Goal: Book appointment/travel/reservation

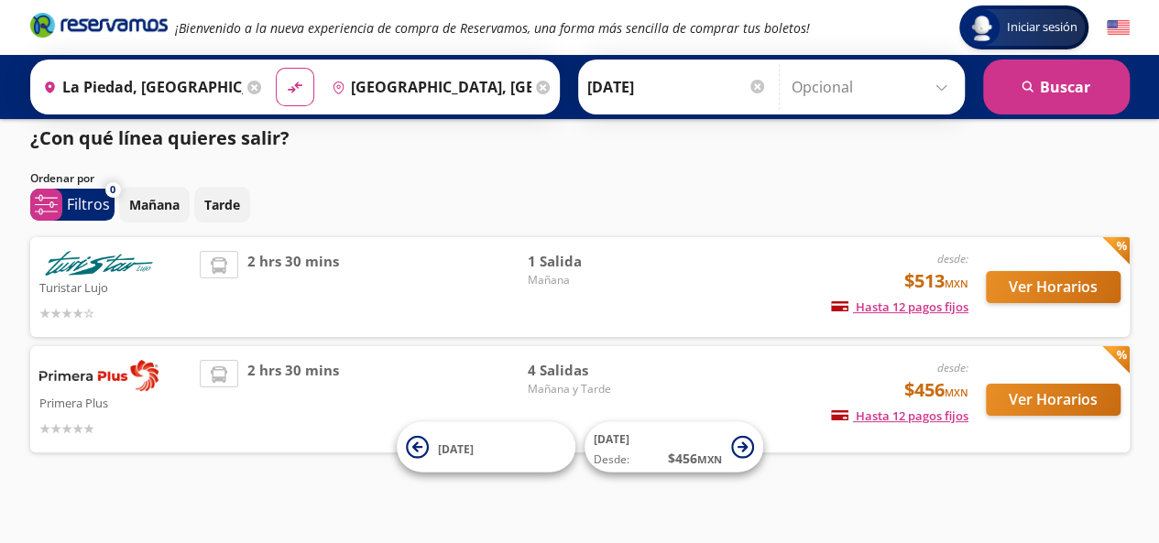
scroll to position [22, 0]
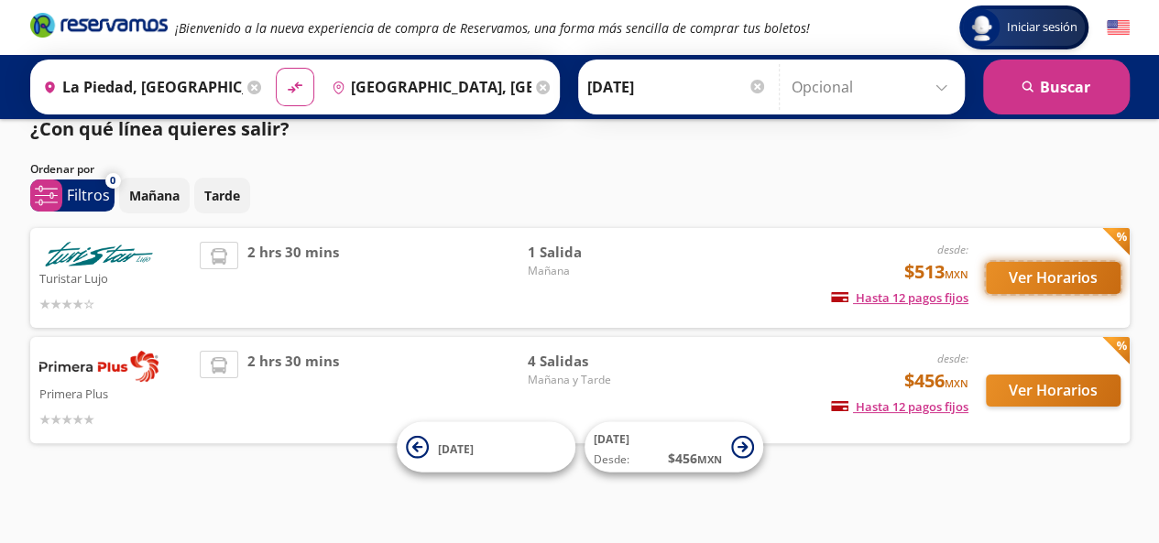
click at [1099, 272] on button "Ver Horarios" at bounding box center [1053, 278] width 135 height 32
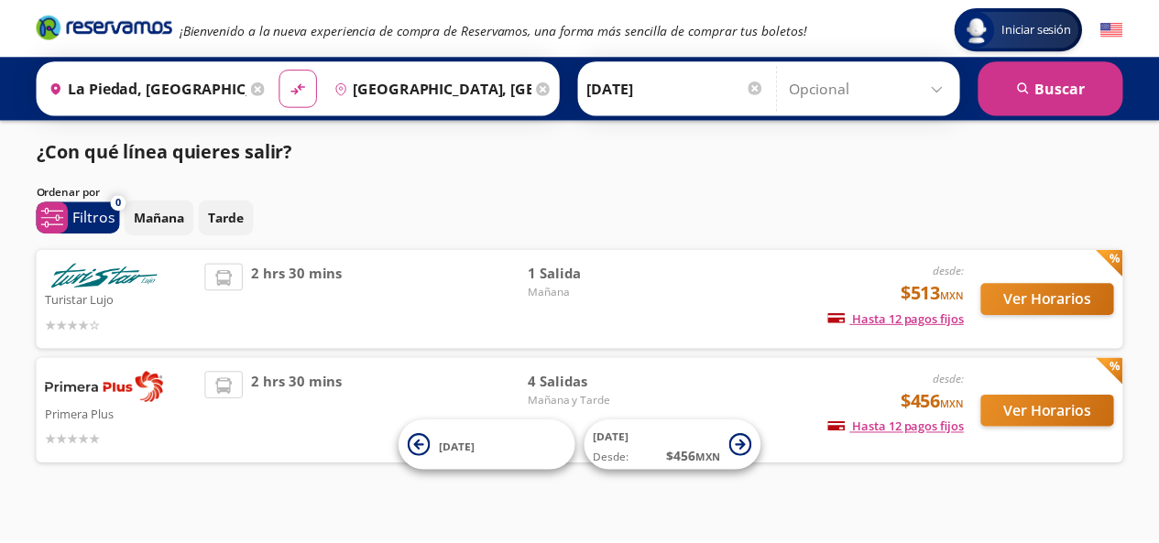
scroll to position [22, 0]
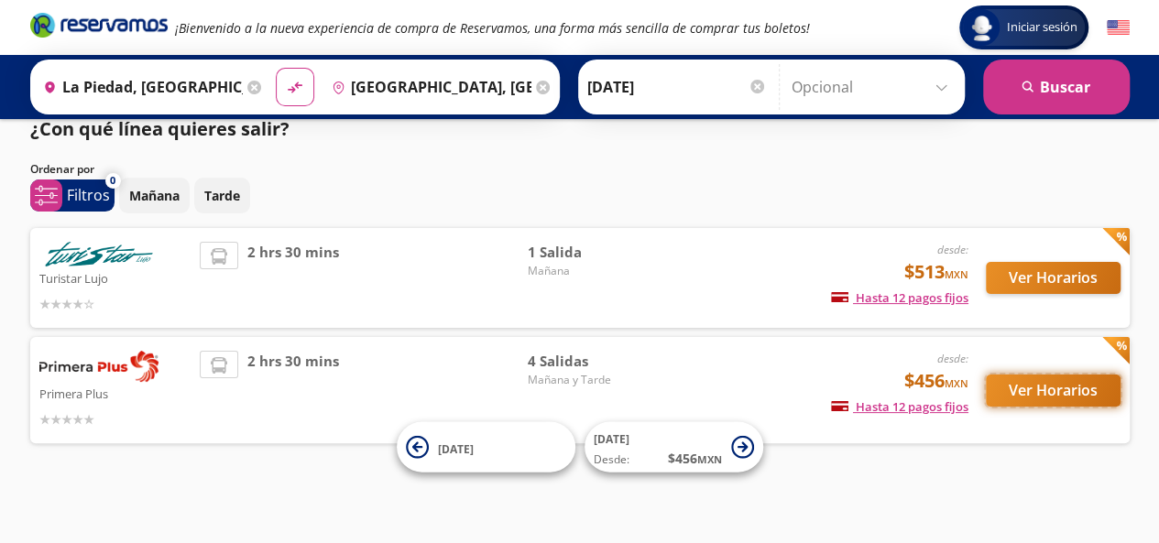
click at [1005, 400] on button "Ver Horarios" at bounding box center [1053, 391] width 135 height 32
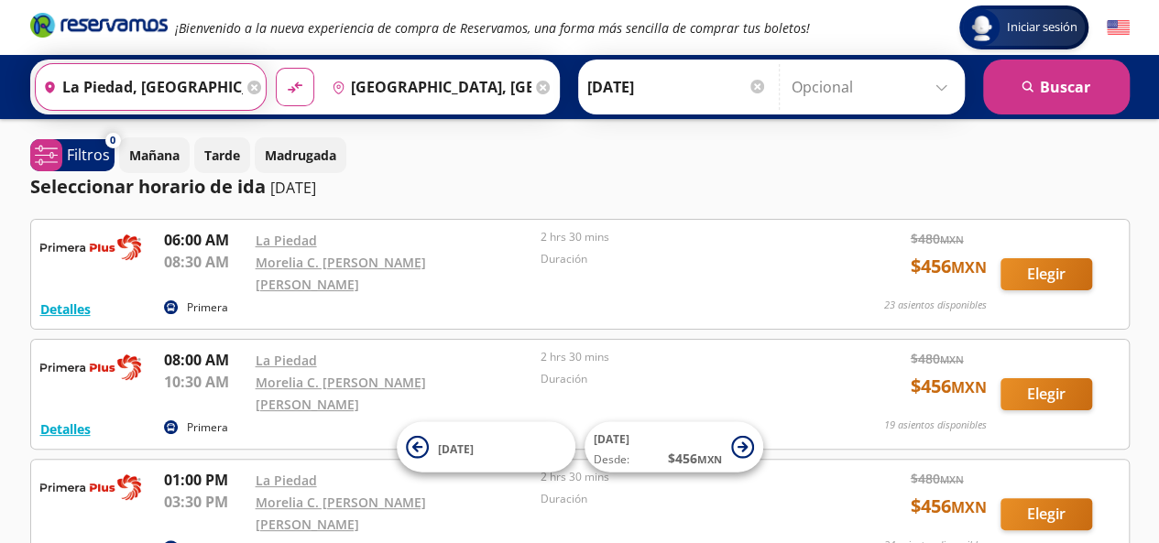
click at [170, 89] on input "La Piedad, [GEOGRAPHIC_DATA]" at bounding box center [139, 87] width 207 height 46
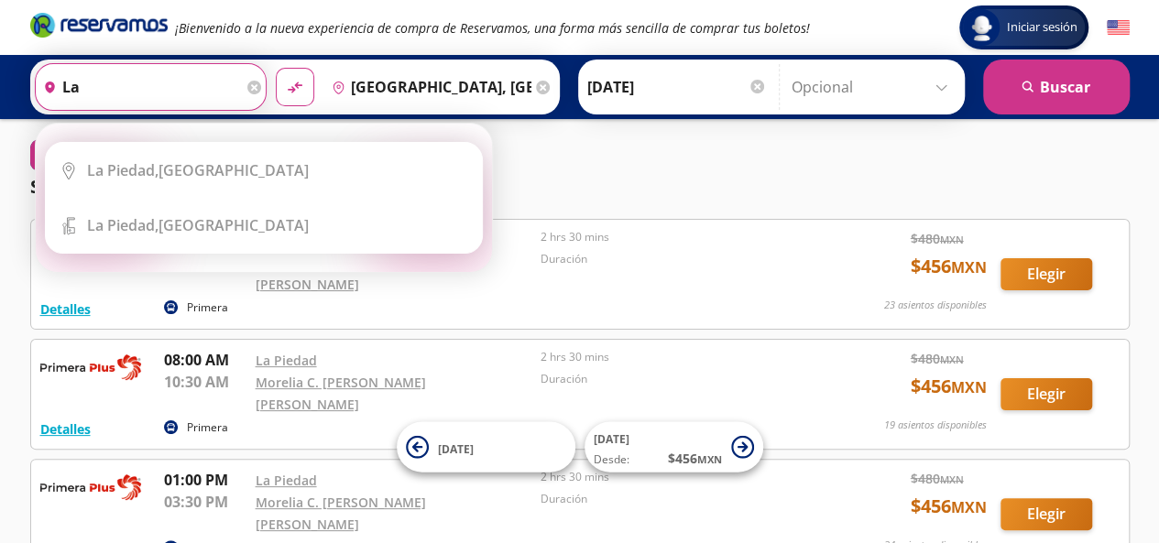
type input "l"
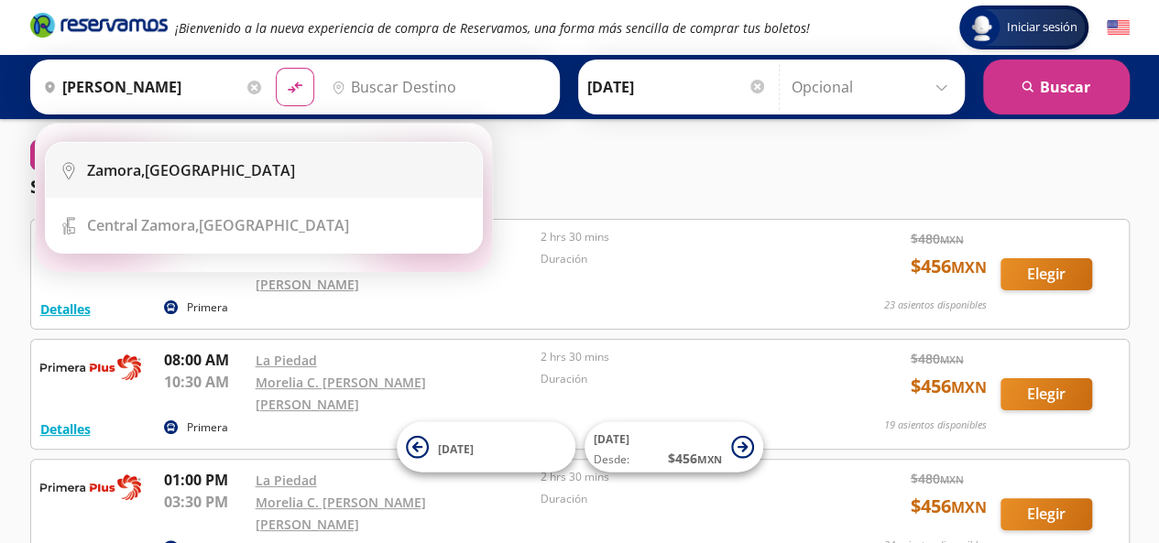
click at [244, 166] on div "[GEOGRAPHIC_DATA], [GEOGRAPHIC_DATA]" at bounding box center [277, 170] width 381 height 20
type input "[GEOGRAPHIC_DATA], [GEOGRAPHIC_DATA]"
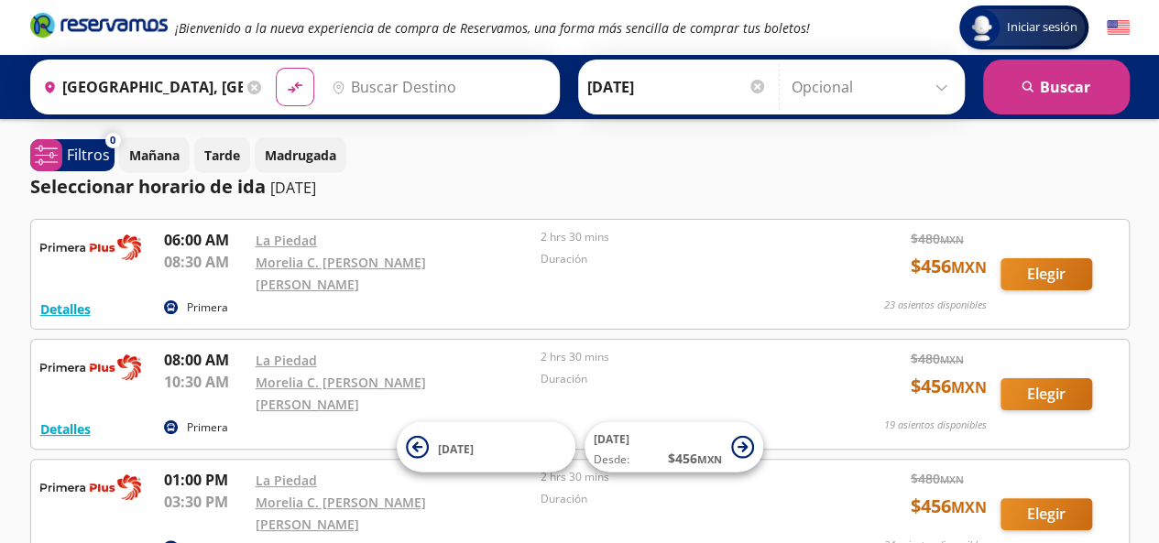
click at [390, 89] on input "Destino" at bounding box center [436, 87] width 225 height 46
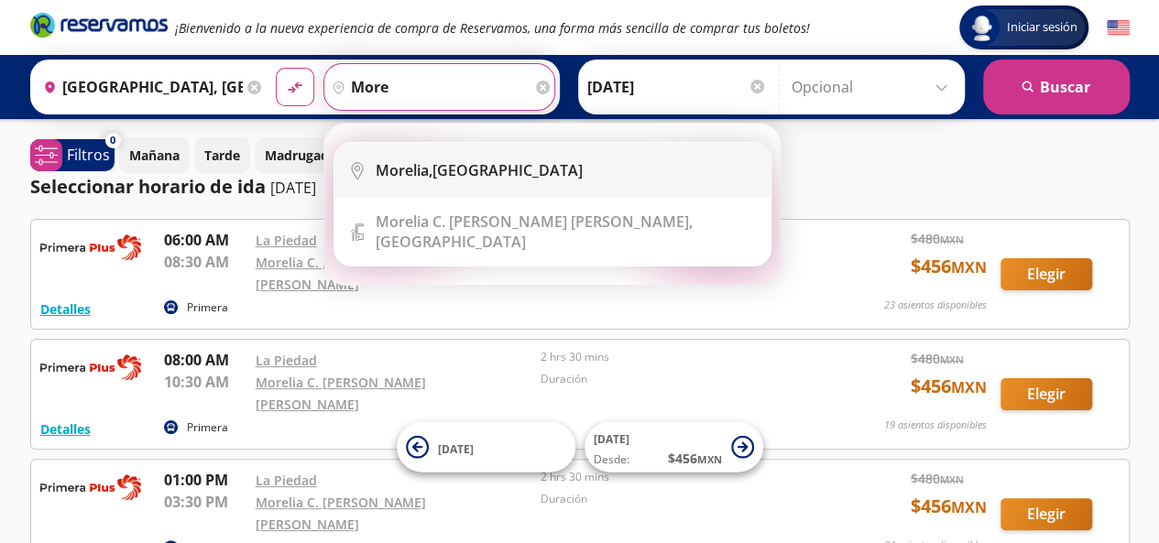
click at [424, 173] on b "Morelia," at bounding box center [404, 170] width 57 height 20
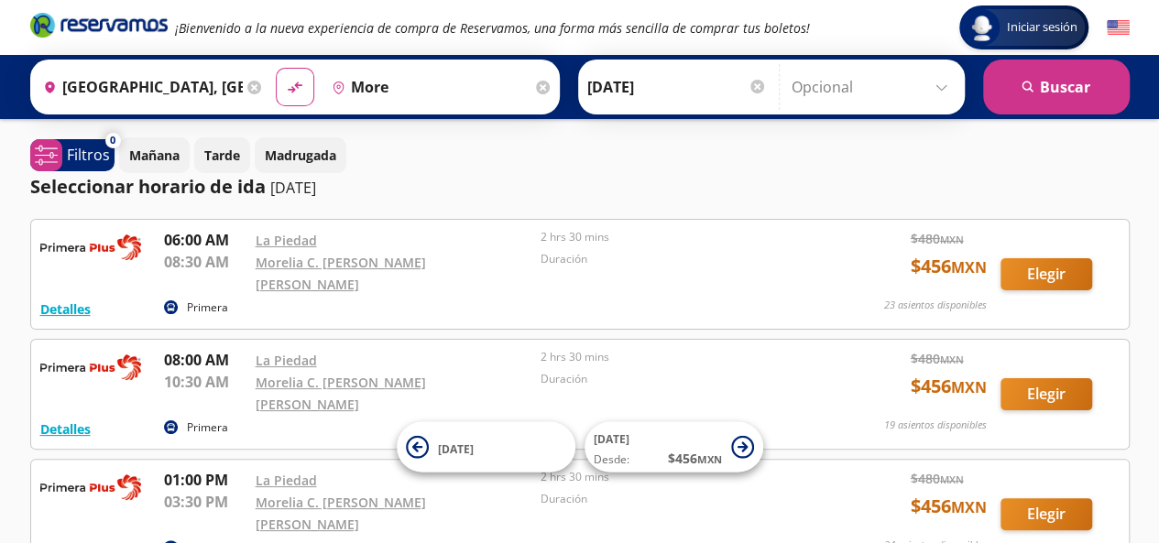
type input "[GEOGRAPHIC_DATA], [GEOGRAPHIC_DATA]"
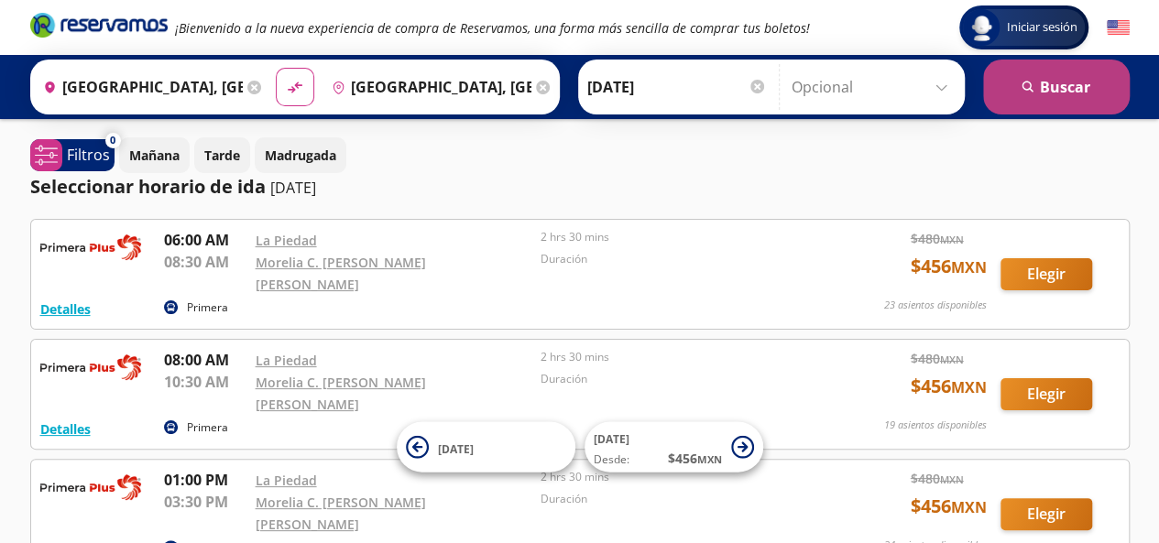
click at [1069, 79] on button "search [GEOGRAPHIC_DATA]" at bounding box center [1056, 87] width 147 height 55
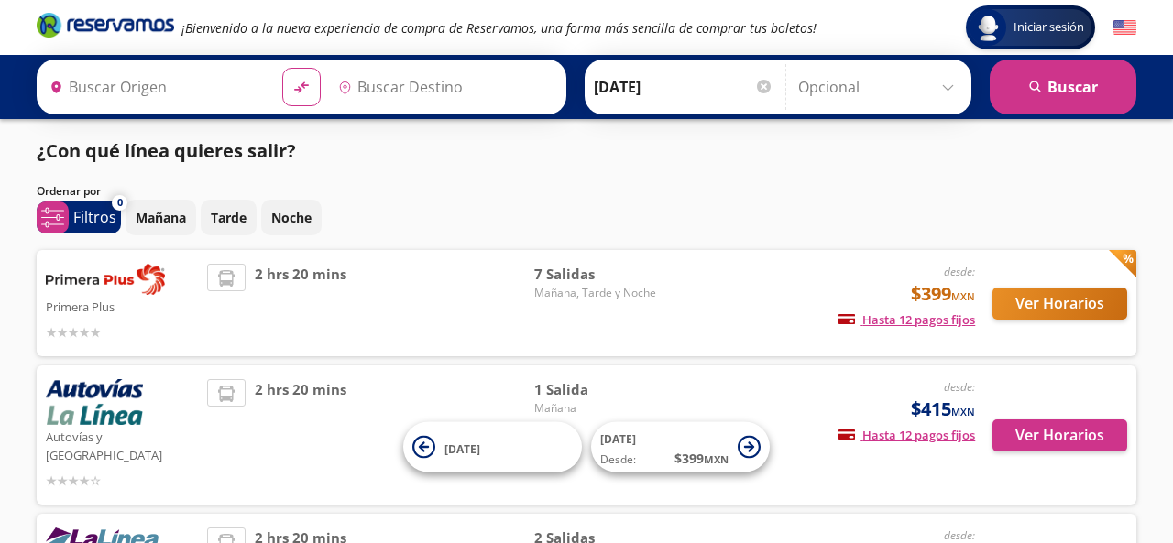
type input "[GEOGRAPHIC_DATA], [GEOGRAPHIC_DATA]"
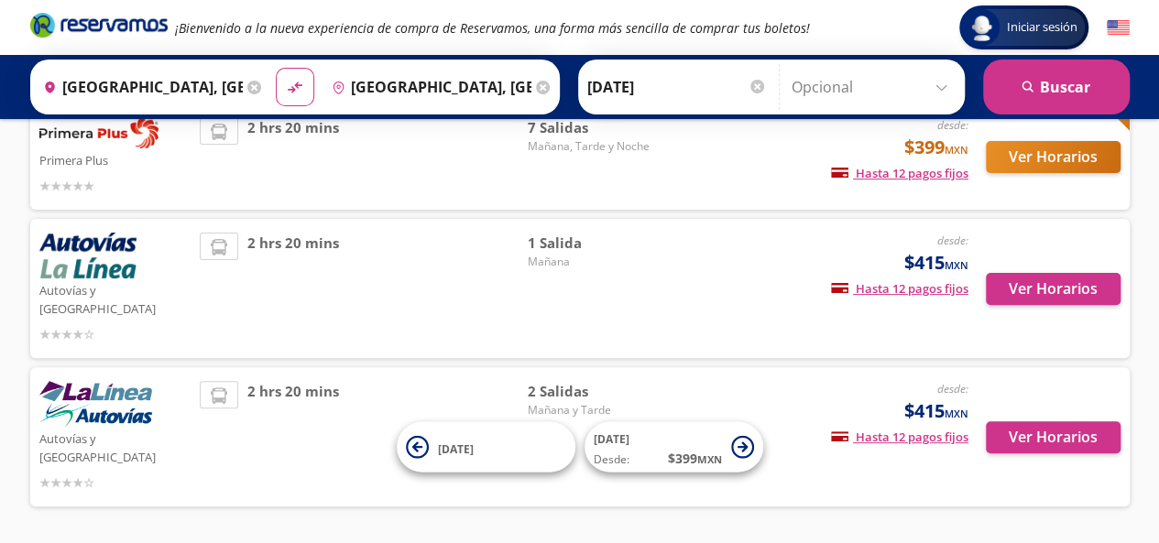
scroll to position [174, 0]
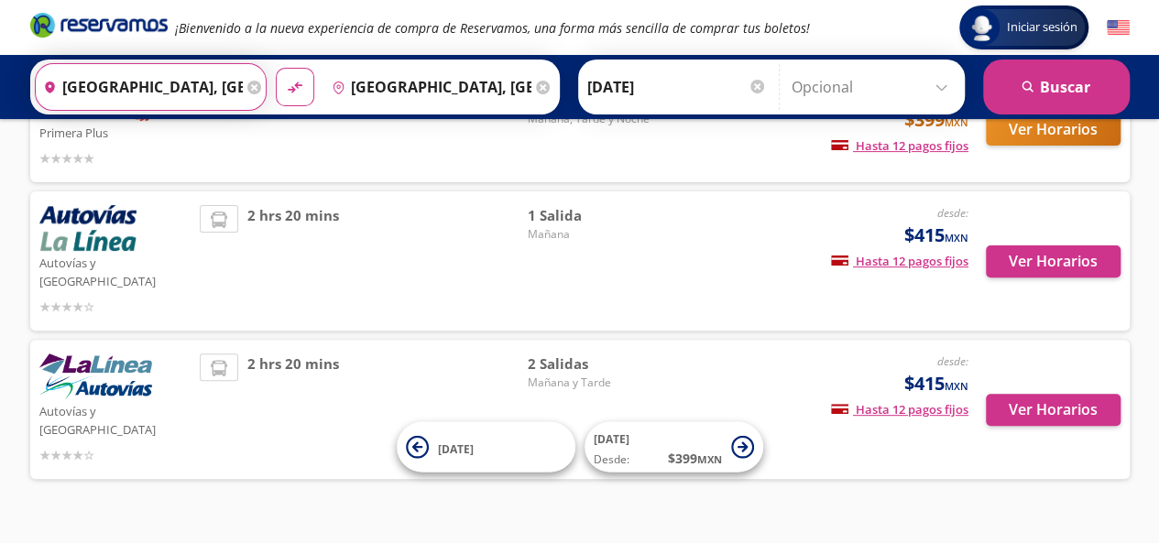
click at [173, 84] on input "[GEOGRAPHIC_DATA], [GEOGRAPHIC_DATA]" at bounding box center [139, 87] width 207 height 46
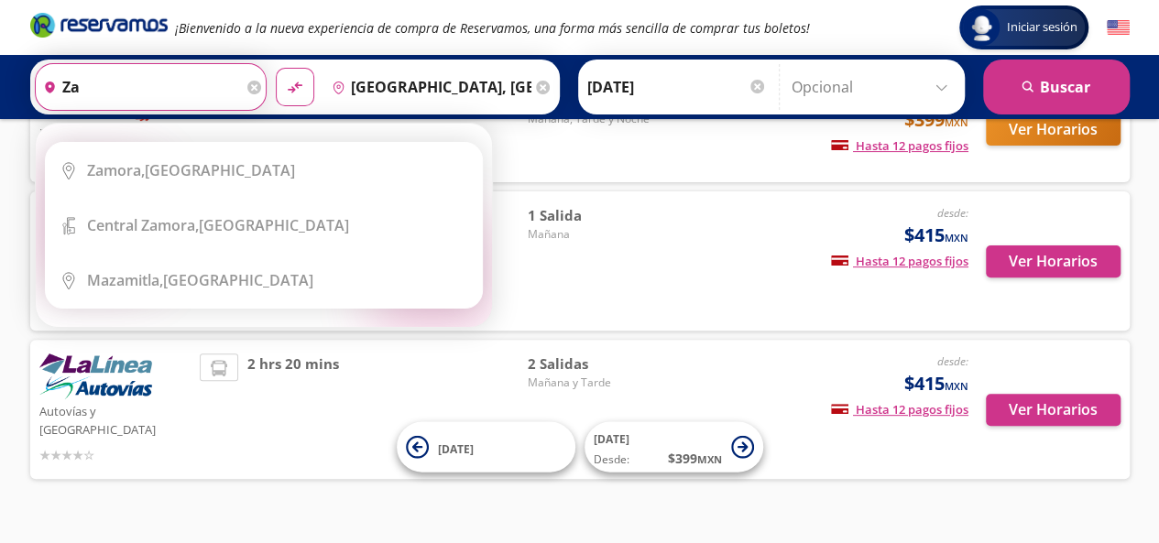
type input "z"
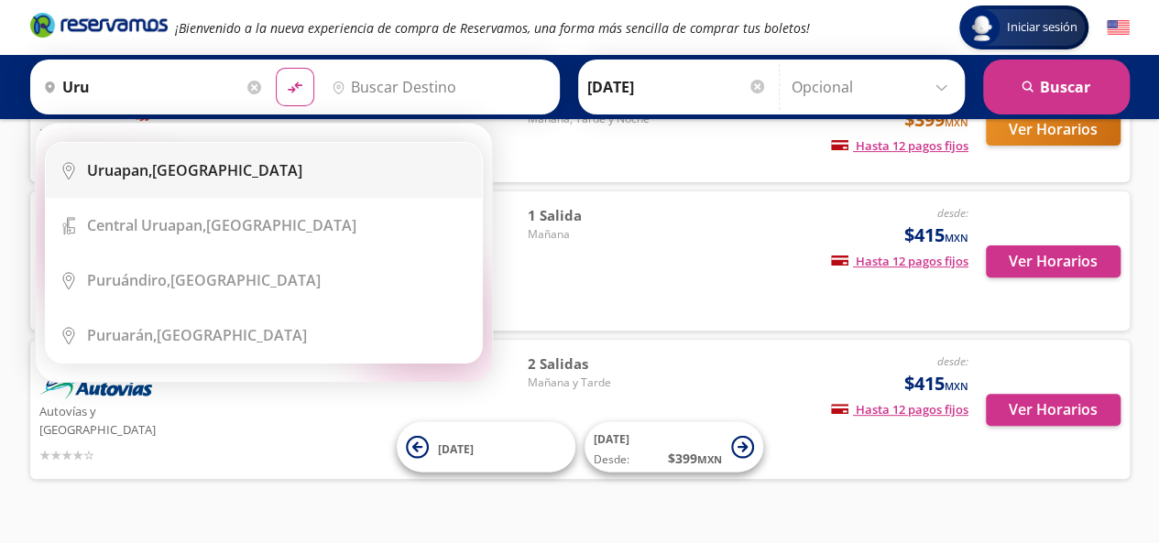
click at [223, 155] on li "City Icon [GEOGRAPHIC_DATA], [GEOGRAPHIC_DATA]" at bounding box center [264, 170] width 436 height 55
type input "Uruapan, [GEOGRAPHIC_DATA]"
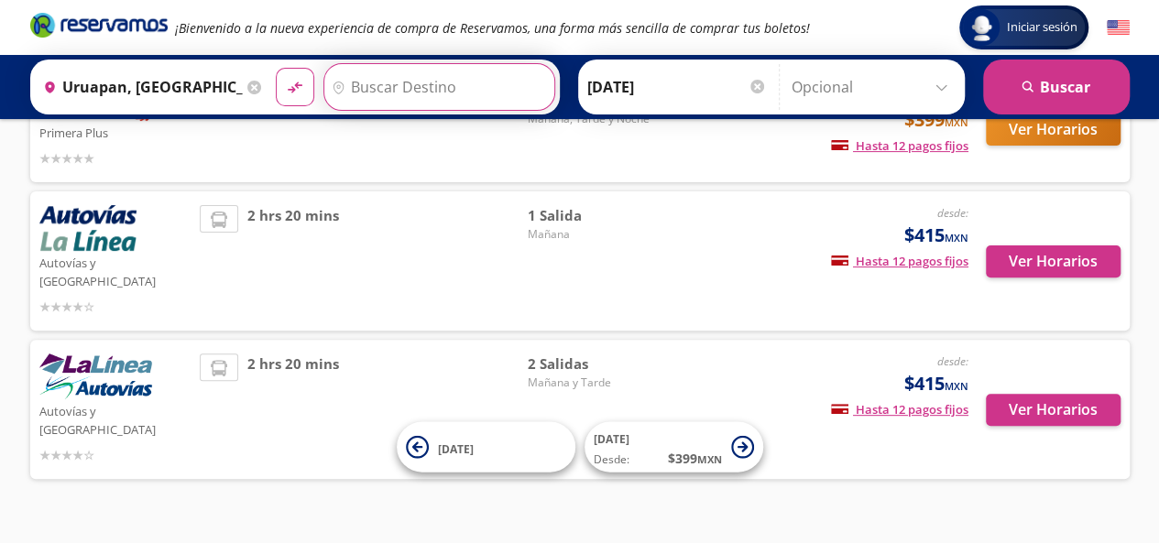
click at [438, 74] on input "Destino" at bounding box center [436, 87] width 225 height 46
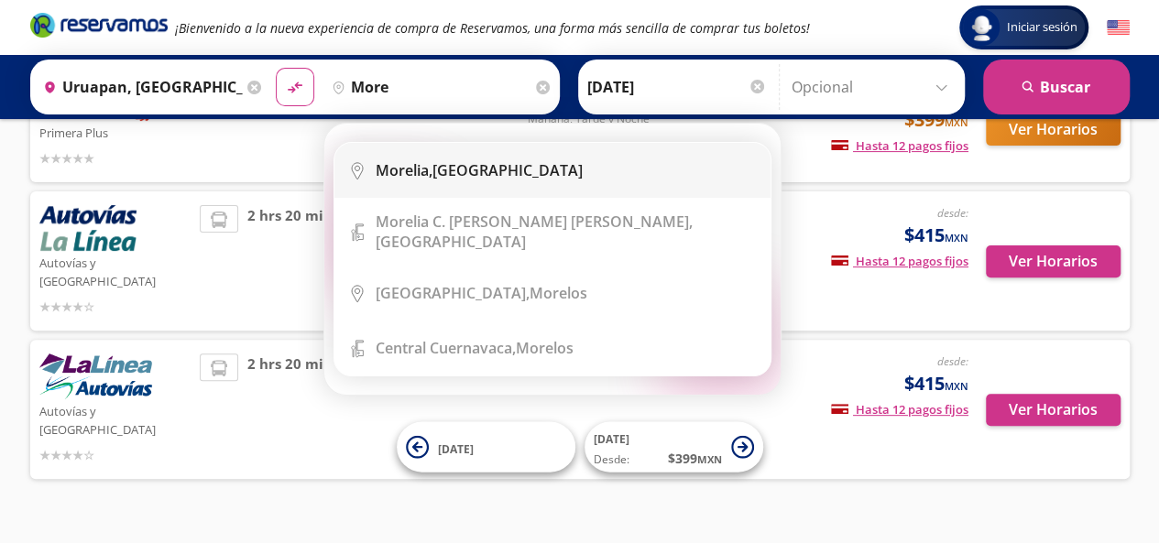
click at [507, 180] on li "City Icon [GEOGRAPHIC_DATA], [GEOGRAPHIC_DATA]" at bounding box center [552, 170] width 436 height 55
type input "[GEOGRAPHIC_DATA], [GEOGRAPHIC_DATA]"
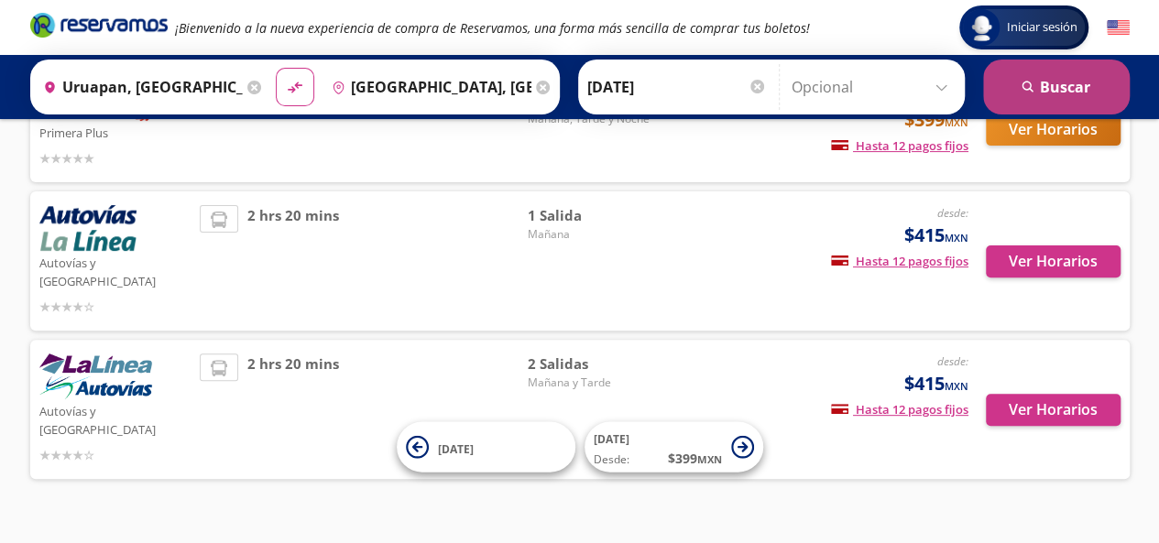
click at [1028, 103] on button "search [GEOGRAPHIC_DATA]" at bounding box center [1056, 87] width 147 height 55
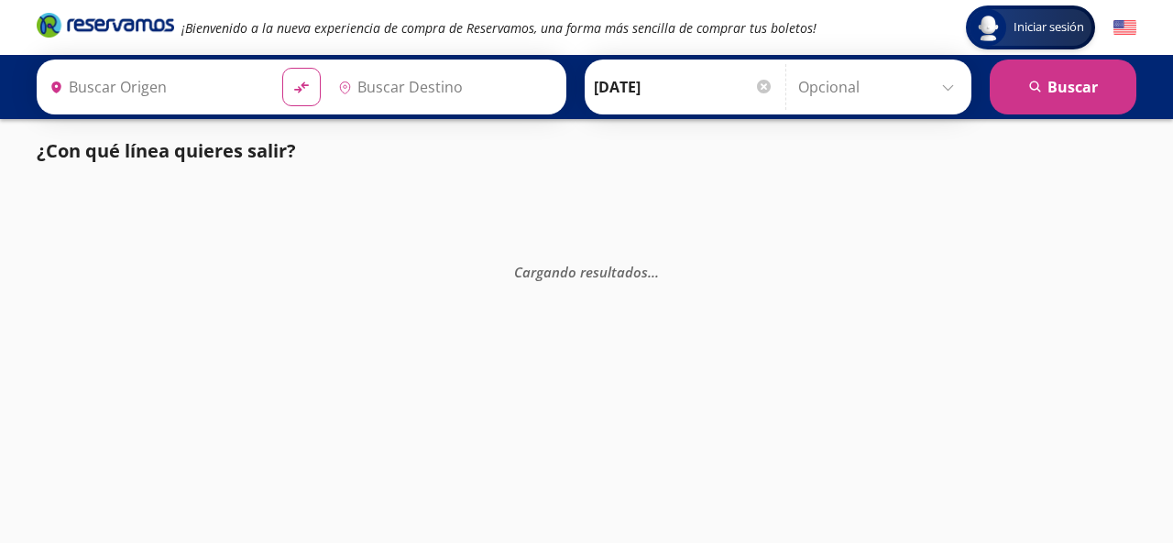
type input "Uruapan, [GEOGRAPHIC_DATA]"
type input "[GEOGRAPHIC_DATA], [GEOGRAPHIC_DATA]"
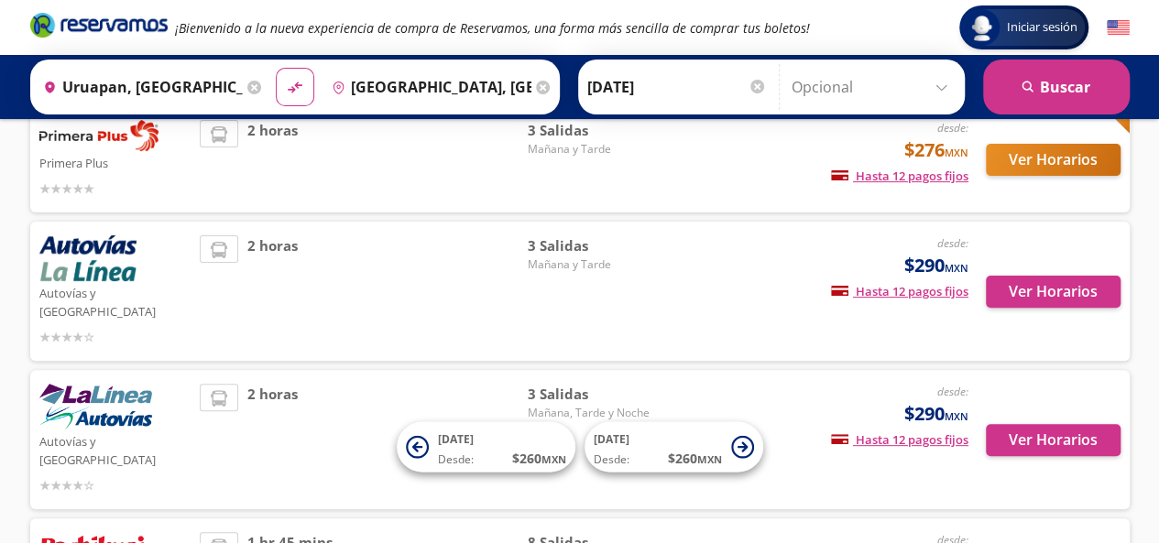
scroll to position [183, 0]
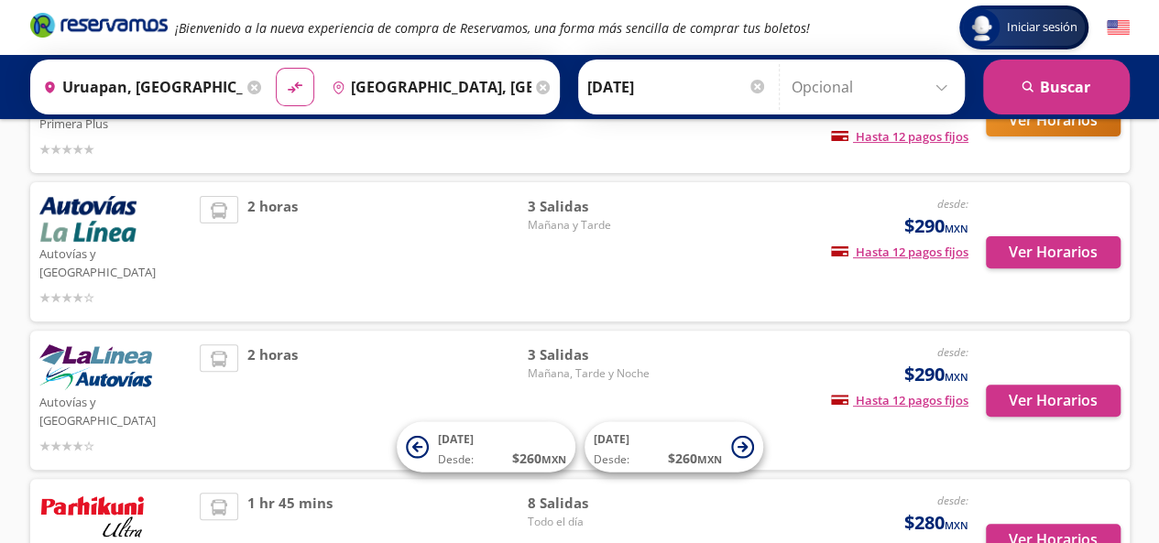
click at [118, 85] on input "Uruapan, [GEOGRAPHIC_DATA]" at bounding box center [139, 87] width 207 height 46
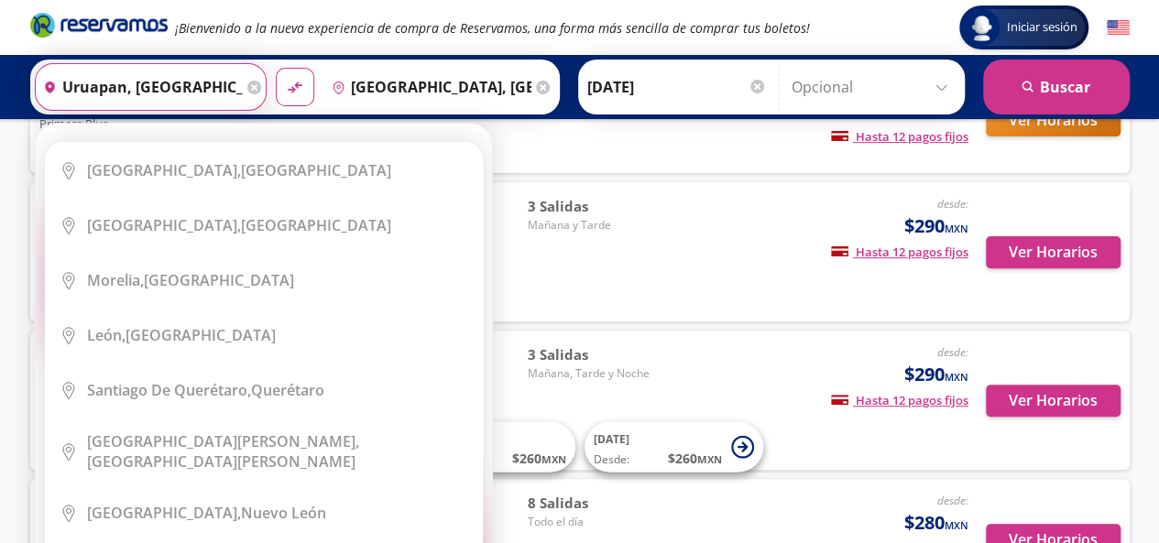
click at [124, 78] on input "Uruapan, [GEOGRAPHIC_DATA]" at bounding box center [139, 87] width 207 height 46
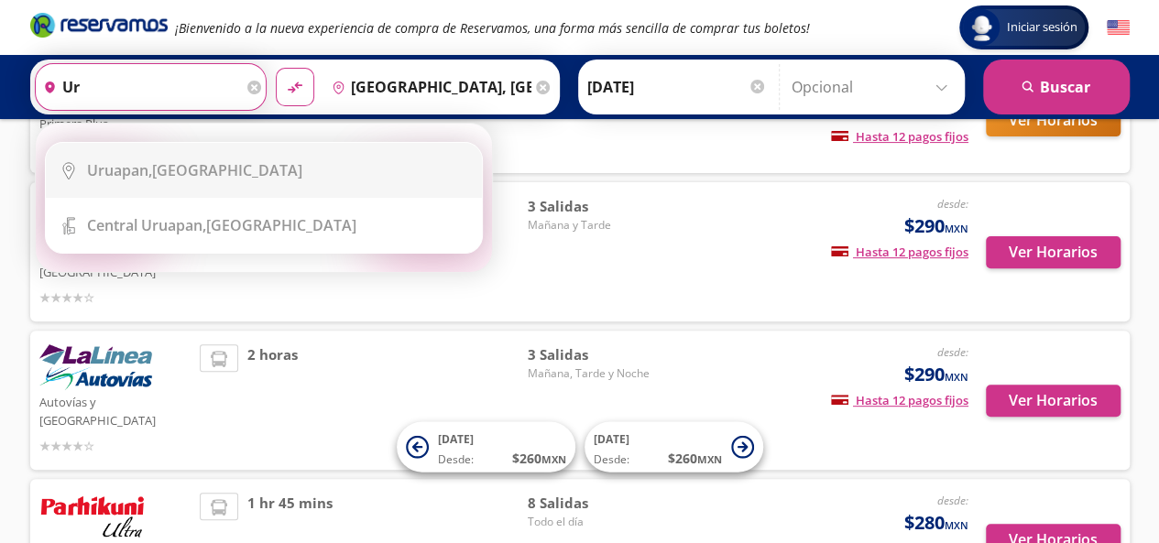
type input "u"
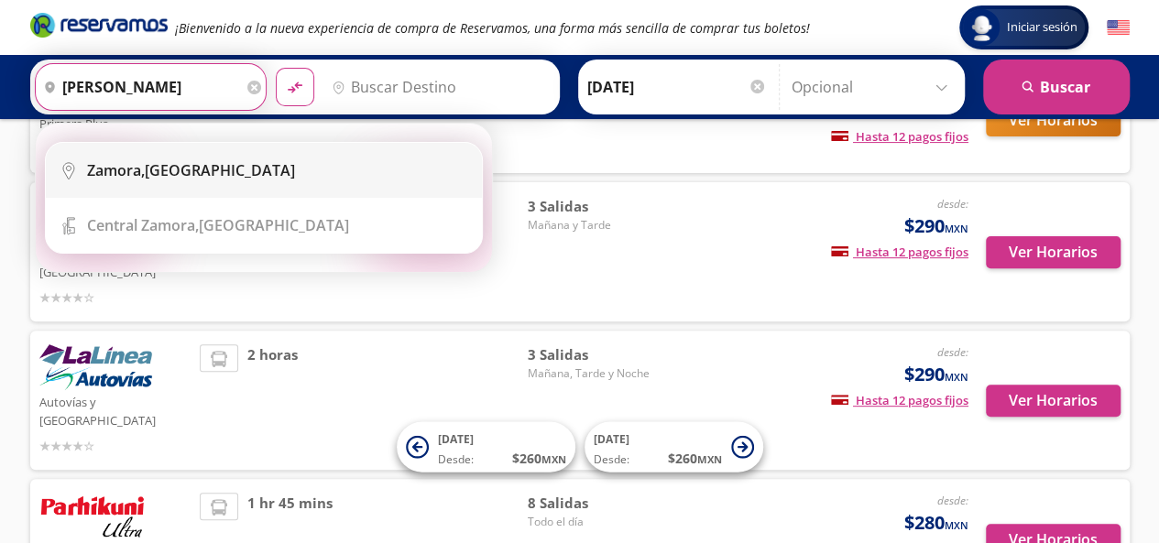
click at [199, 177] on div "[GEOGRAPHIC_DATA], [GEOGRAPHIC_DATA]" at bounding box center [191, 170] width 208 height 20
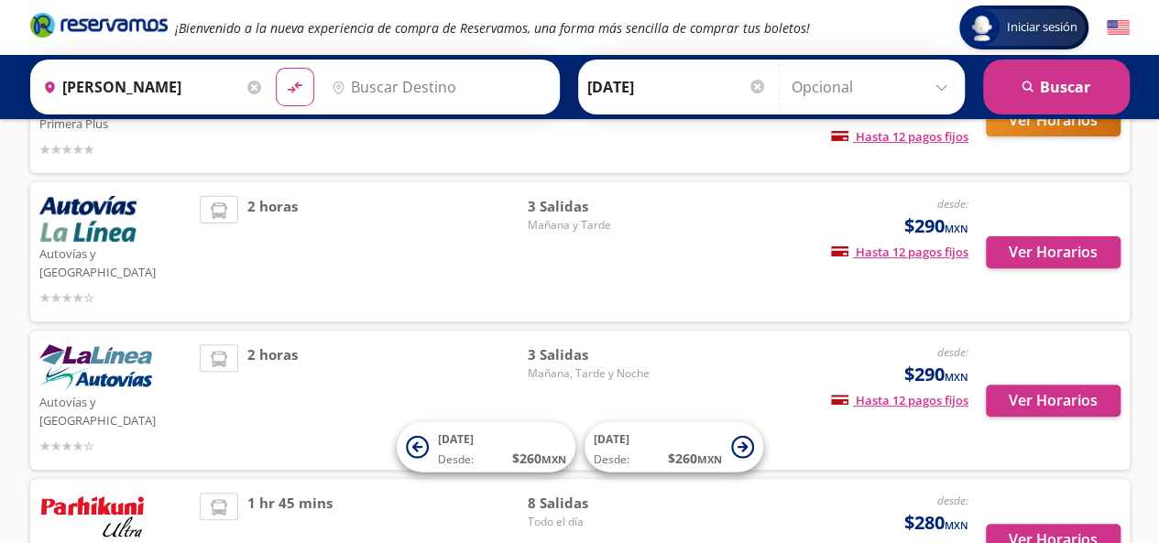
type input "[GEOGRAPHIC_DATA], [GEOGRAPHIC_DATA]"
click at [202, 197] on li at bounding box center [219, 210] width 37 height 27
